Goal: Find contact information: Obtain details needed to contact an individual or organization

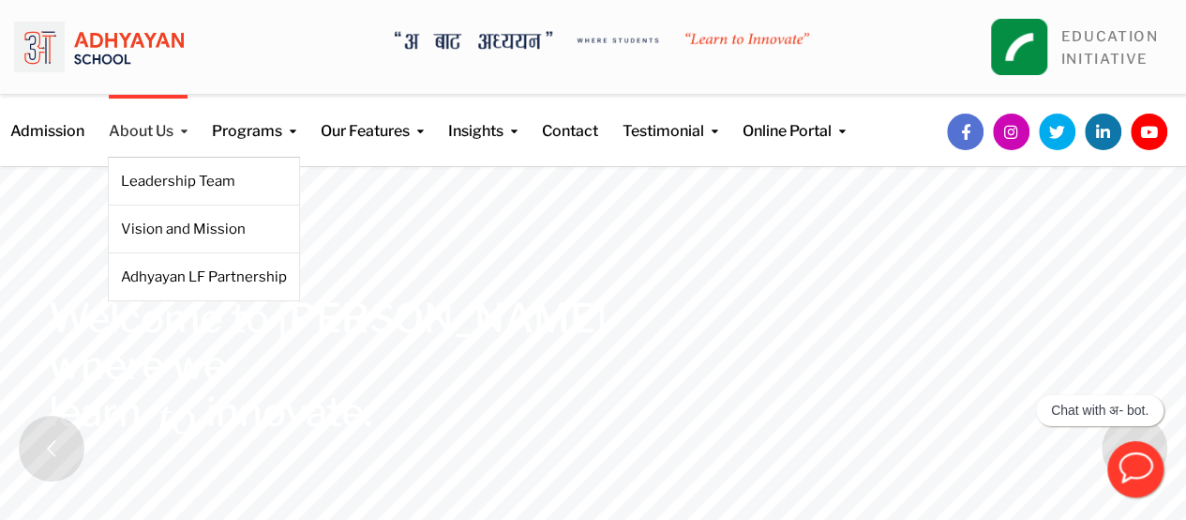
click at [157, 130] on link "About Us" at bounding box center [148, 119] width 79 height 48
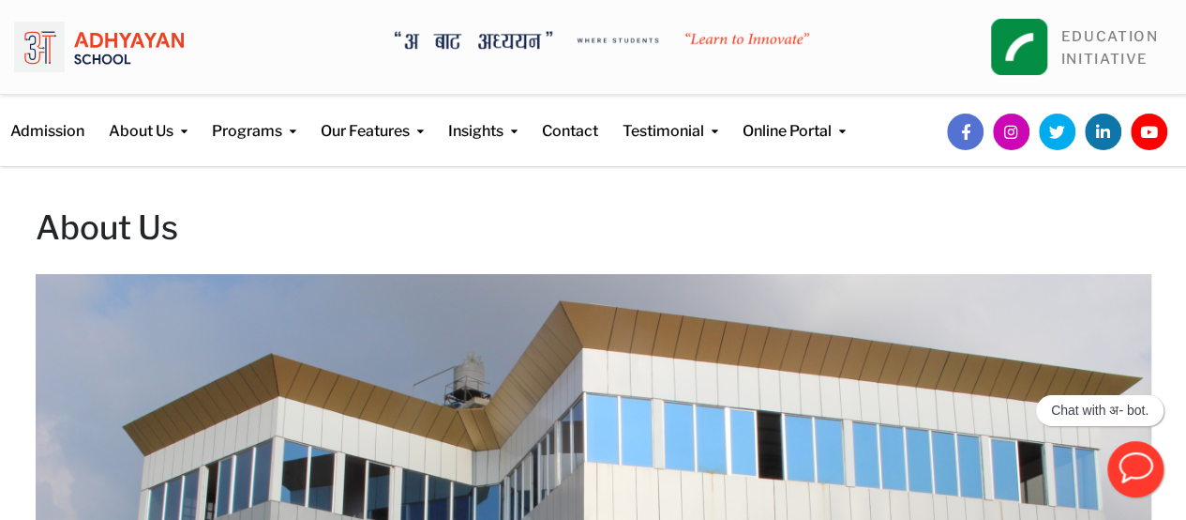
drag, startPoint x: 1197, startPoint y: 119, endPoint x: 1199, endPoint y: 30, distance: 89.1
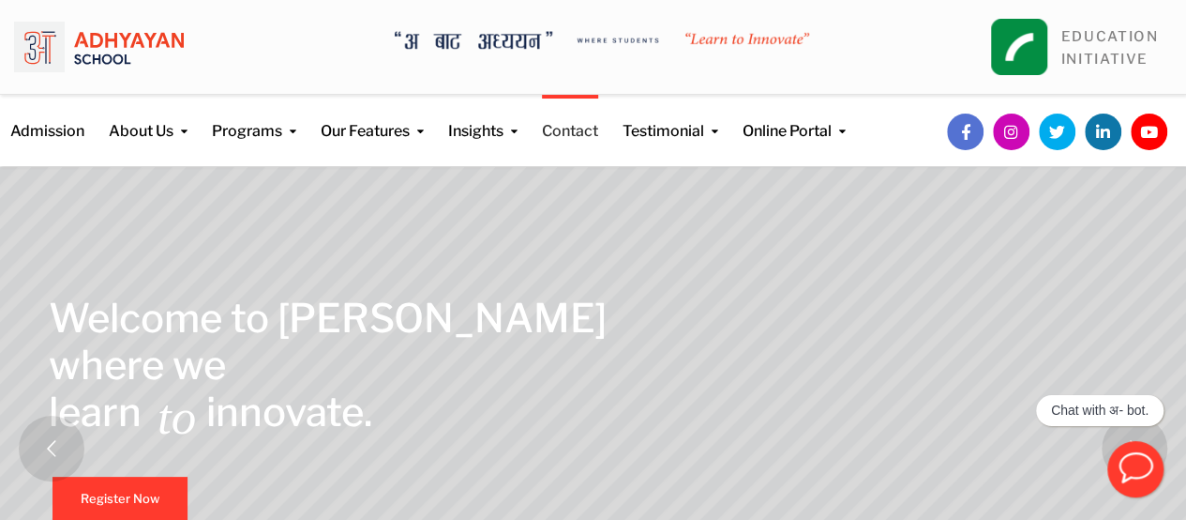
click at [570, 132] on link "Contact" at bounding box center [570, 119] width 56 height 48
click at [580, 140] on link "Contact" at bounding box center [570, 119] width 56 height 48
click at [583, 131] on link "Contact" at bounding box center [570, 119] width 56 height 48
